Goal: Task Accomplishment & Management: Use online tool/utility

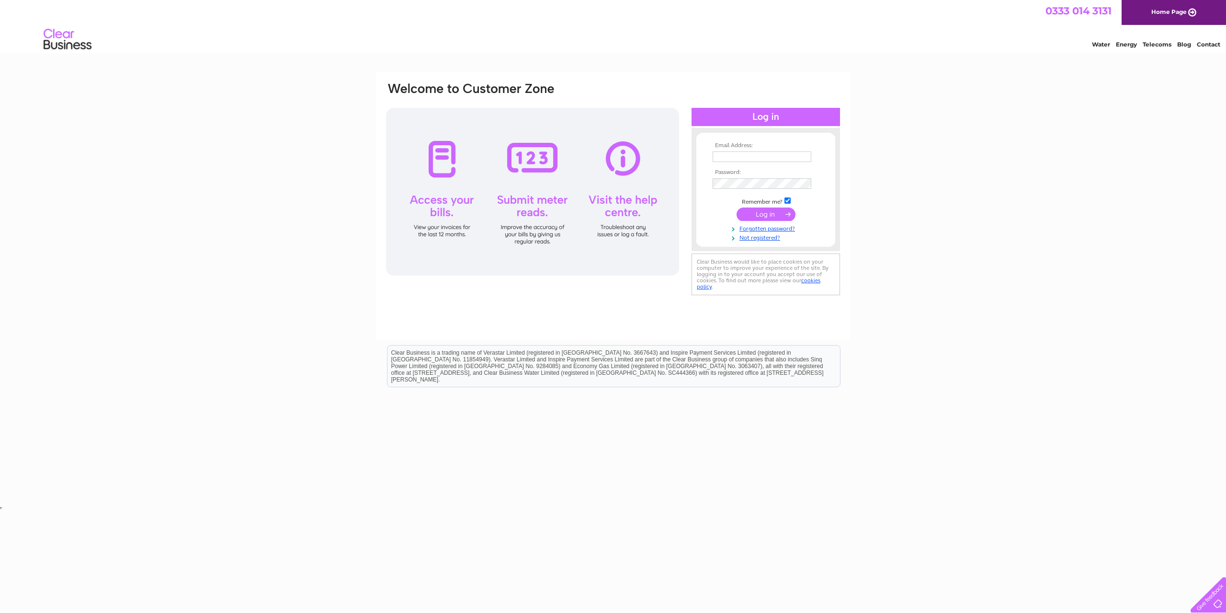
click at [739, 154] on input "text" at bounding box center [762, 156] width 99 height 11
type input "elizabeth@centrepoint-outreach.com"
click at [779, 215] on input "submit" at bounding box center [766, 213] width 59 height 13
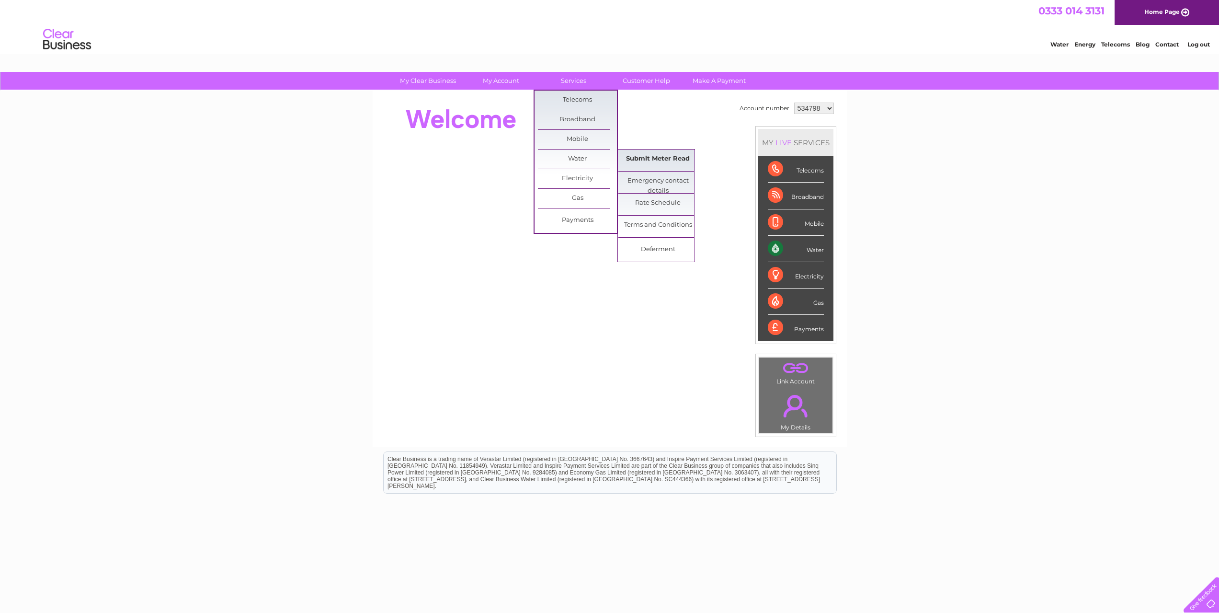
click at [659, 157] on link "Submit Meter Read" at bounding box center [657, 158] width 79 height 19
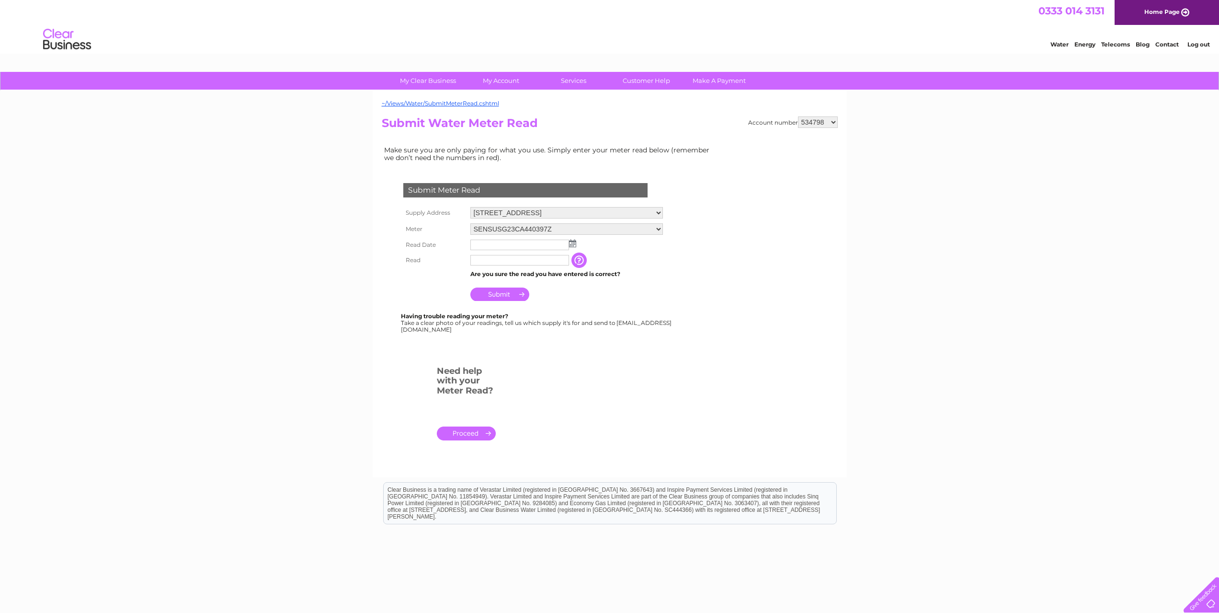
click at [574, 243] on img at bounding box center [572, 243] width 7 height 8
click at [495, 326] on link "29" at bounding box center [494, 328] width 15 height 10
type input "2025/09/29"
click at [501, 259] on input "text" at bounding box center [520, 260] width 100 height 11
type input "000082"
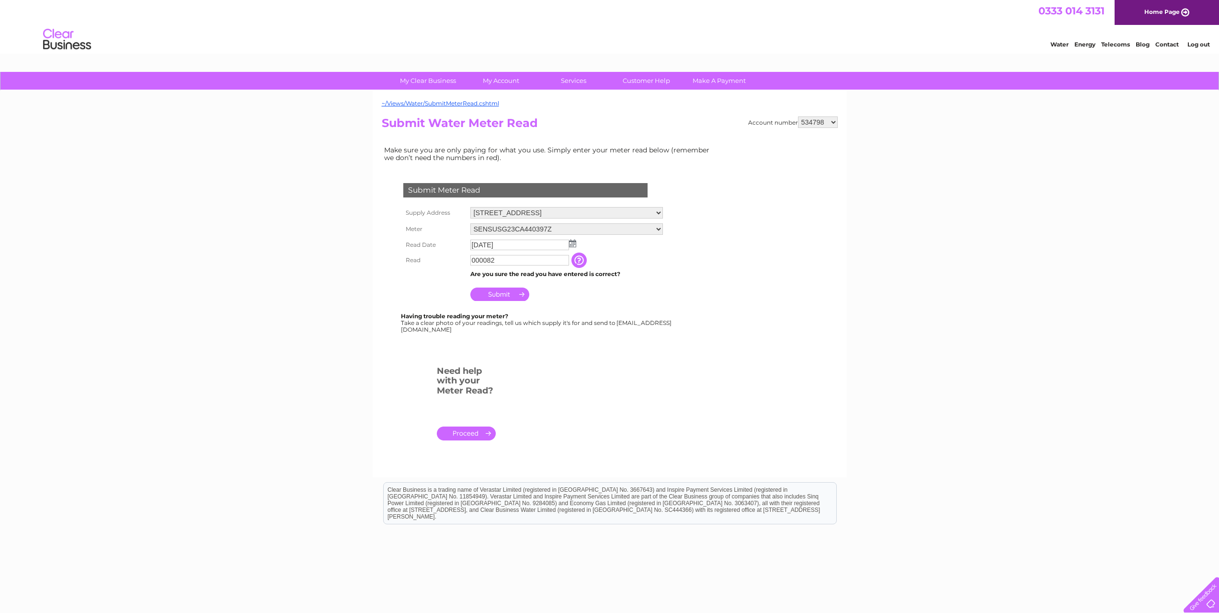
click at [502, 294] on input "Submit" at bounding box center [499, 293] width 59 height 13
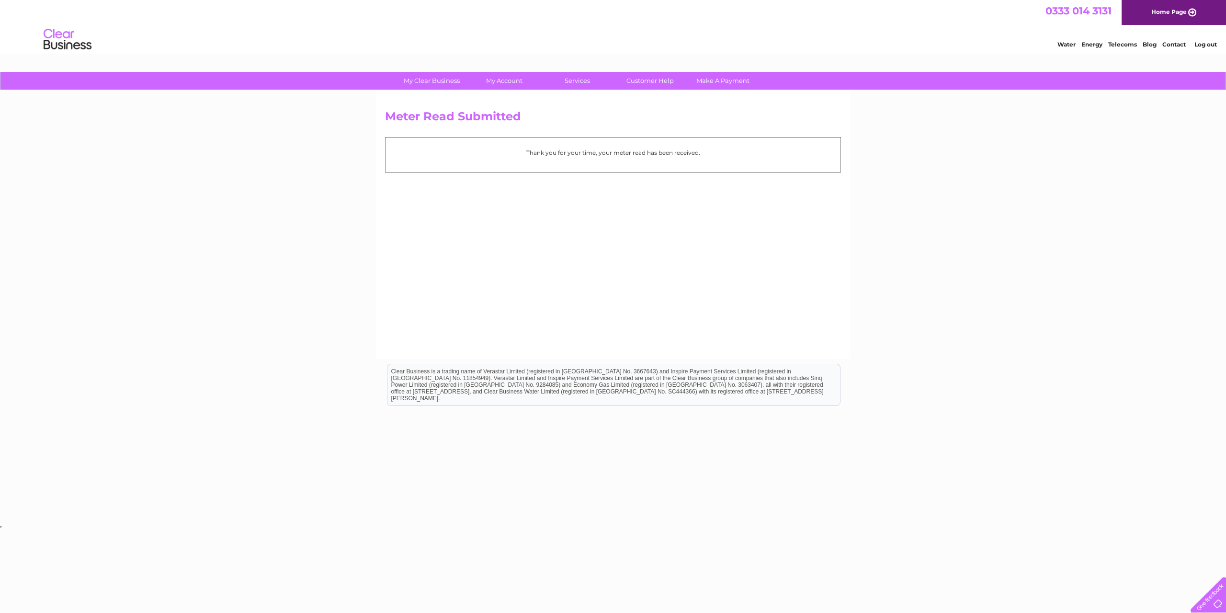
click at [1197, 42] on link "Log out" at bounding box center [1206, 44] width 23 height 7
